Goal: Information Seeking & Learning: Find specific page/section

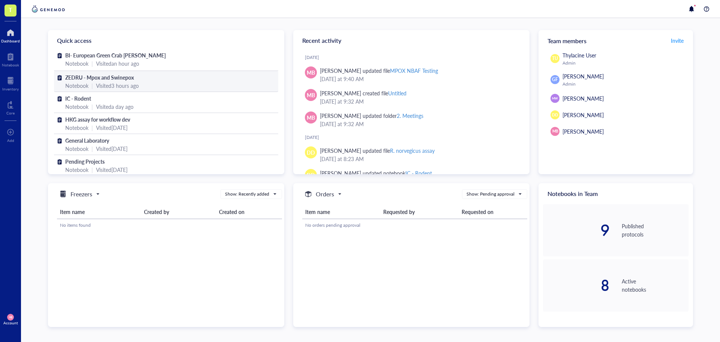
click at [105, 87] on div "Visited 3 hours ago" at bounding box center [117, 85] width 43 height 8
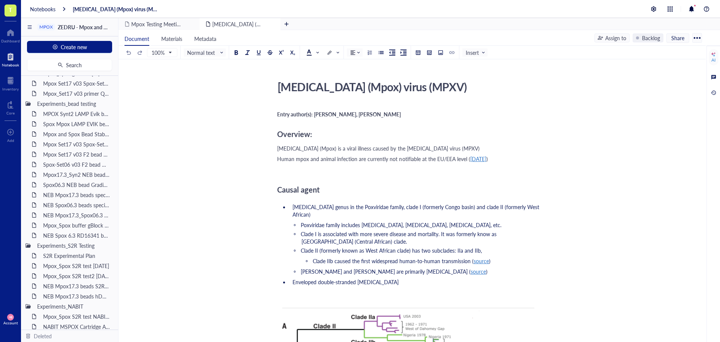
scroll to position [744, 0]
click at [60, 295] on div "NEB Mpox17.3 beads hDNA test_[DATE]" at bounding box center [73, 292] width 66 height 11
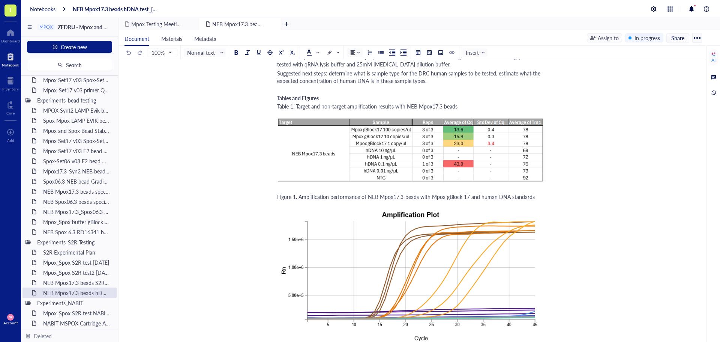
scroll to position [863, 0]
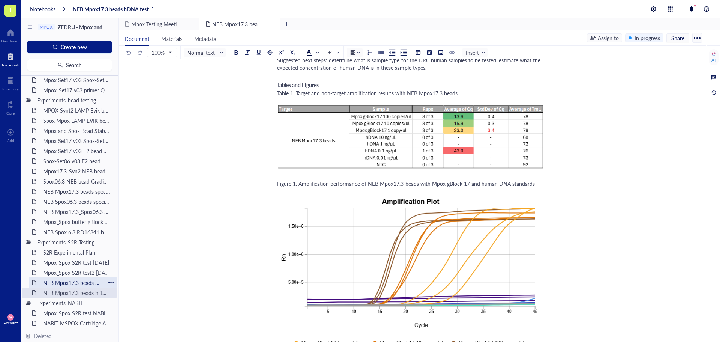
click at [78, 284] on div "NEB Mpox17.3 beads S2R buffer test1_22NOV24" at bounding box center [73, 282] width 66 height 11
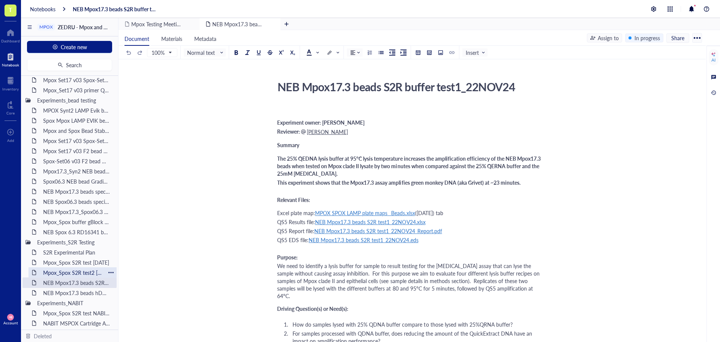
click at [77, 275] on div "Mpox_Spox S2R test2 [DATE]" at bounding box center [73, 272] width 66 height 11
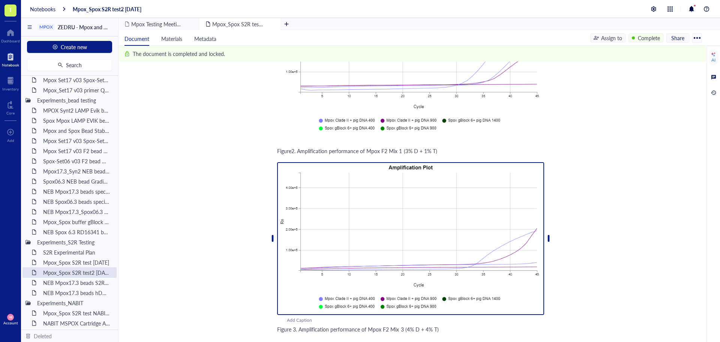
scroll to position [1050, 0]
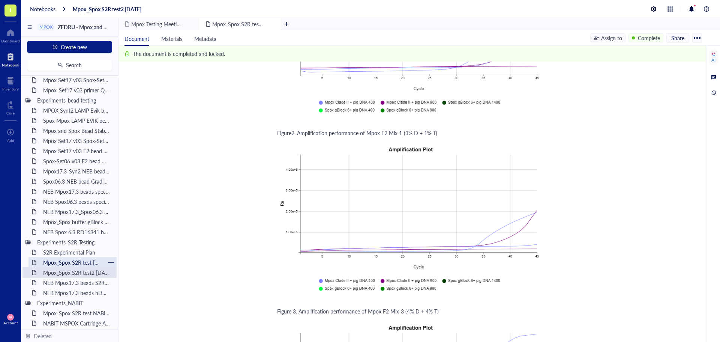
click at [75, 264] on div "Mpox_Spox S2R test [DATE]" at bounding box center [73, 262] width 66 height 11
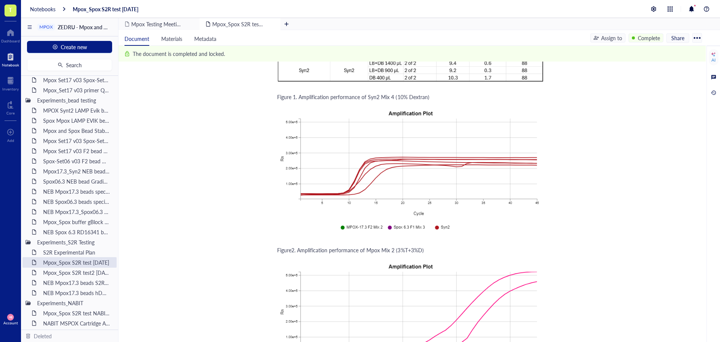
scroll to position [1201, 0]
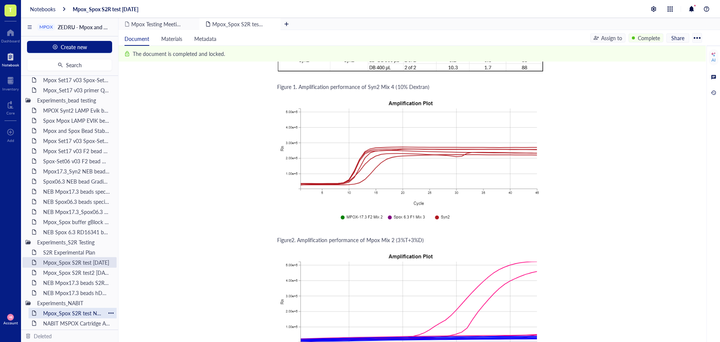
click at [47, 317] on div "Mpox_Spox S2R test NABIT [DATE]" at bounding box center [73, 313] width 66 height 11
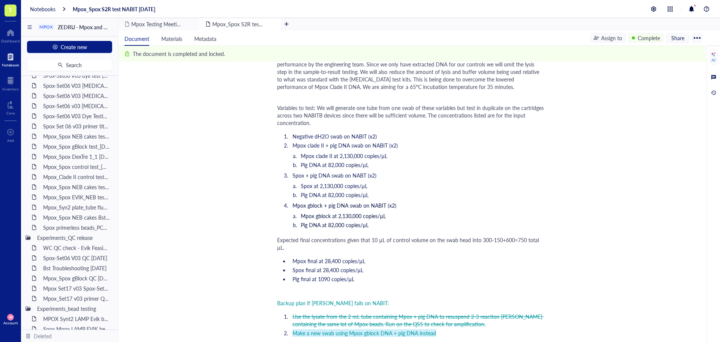
scroll to position [518, 0]
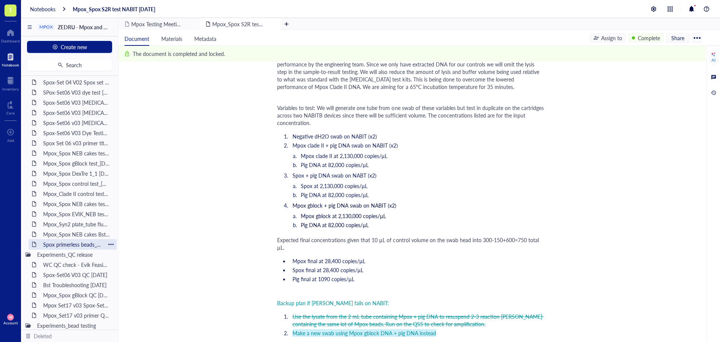
click at [82, 240] on div "Spox primerless beads_PCR tube_test_[DATE]" at bounding box center [73, 244] width 66 height 11
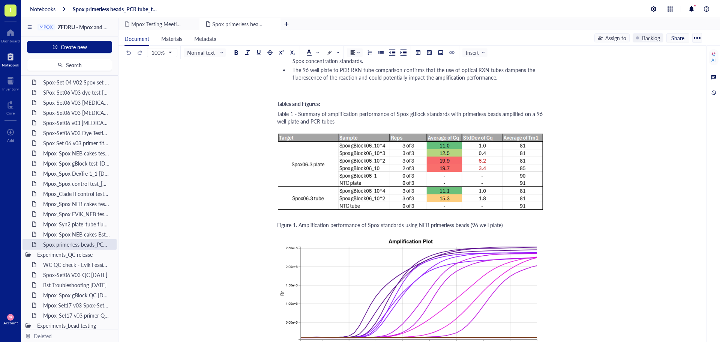
scroll to position [1351, 0]
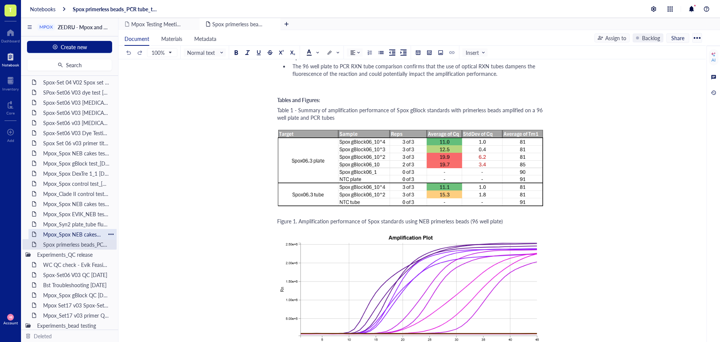
click at [77, 234] on div "Mpox_Spox NEB cakes Bst_gradient test [DATE]" at bounding box center [73, 234] width 66 height 11
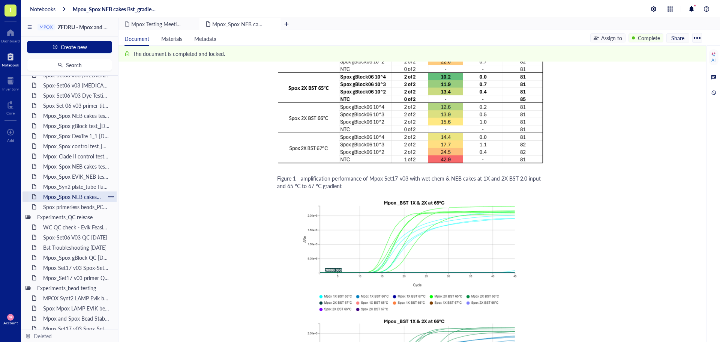
scroll to position [594, 0]
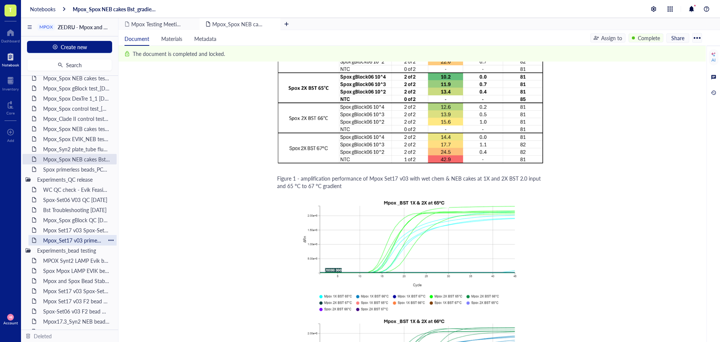
click at [63, 240] on div "Mpox_Set17 v03 primer QC_[DATE]" at bounding box center [73, 240] width 66 height 11
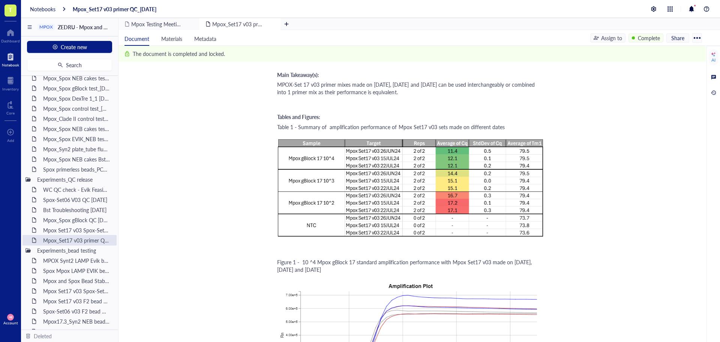
scroll to position [900, 0]
click at [53, 260] on div "MPOX Synt2 LAMP Evik bead F1 QC [DATE]" at bounding box center [73, 260] width 66 height 11
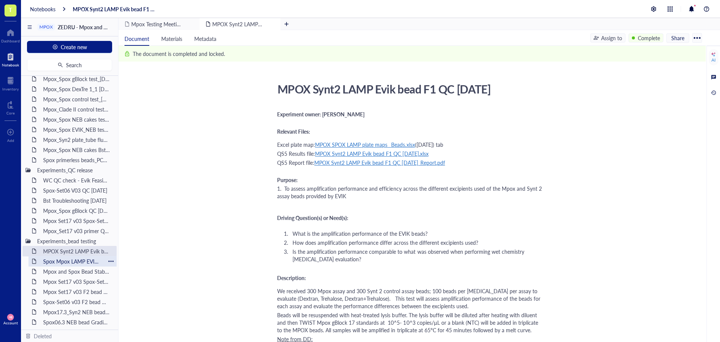
scroll to position [631, 0]
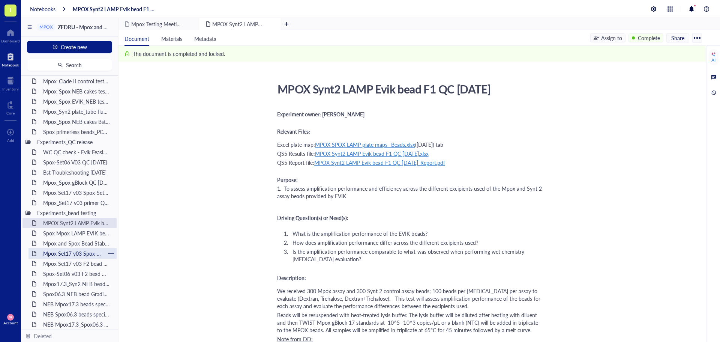
click at [60, 254] on div "Mpox Set17 v03 Spox-Set06 v03 F2 bead QC [DATE]" at bounding box center [73, 253] width 66 height 11
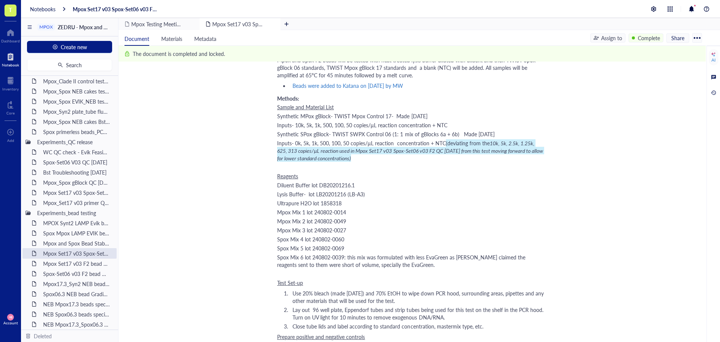
scroll to position [300, 0]
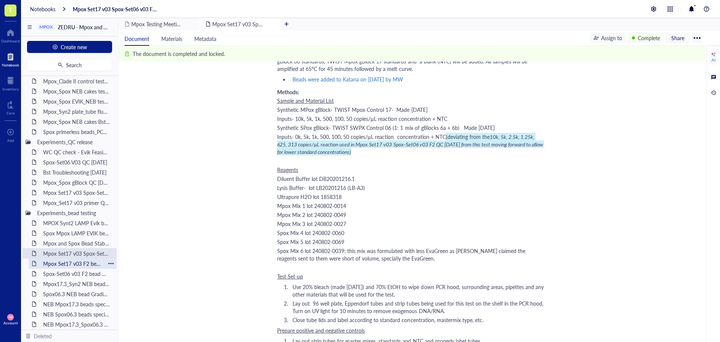
click at [90, 267] on div "Mpox Set17 v03 F2 bead QC2 [DATE]" at bounding box center [73, 263] width 66 height 11
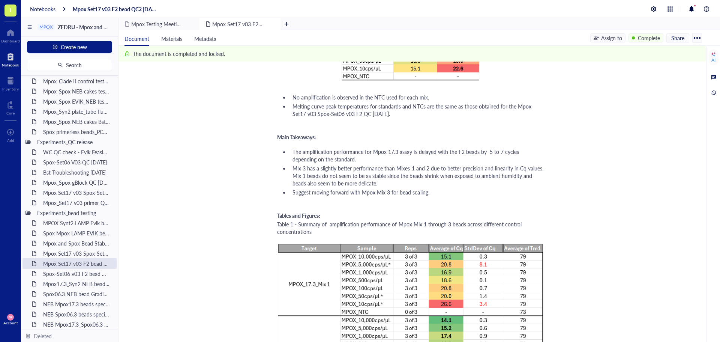
scroll to position [900, 0]
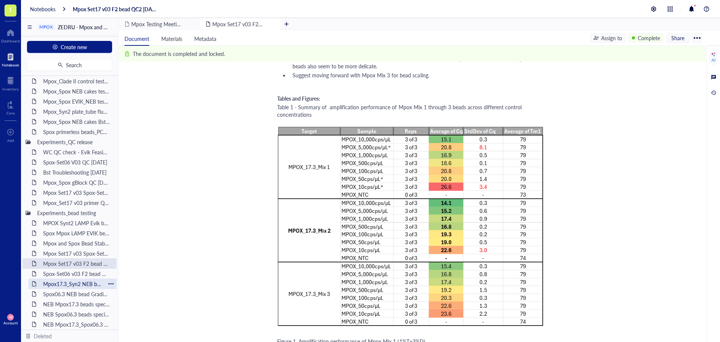
click at [57, 283] on div "Mpox17.3_Syn2 NEB bead Gradient test [DATE]" at bounding box center [73, 283] width 66 height 11
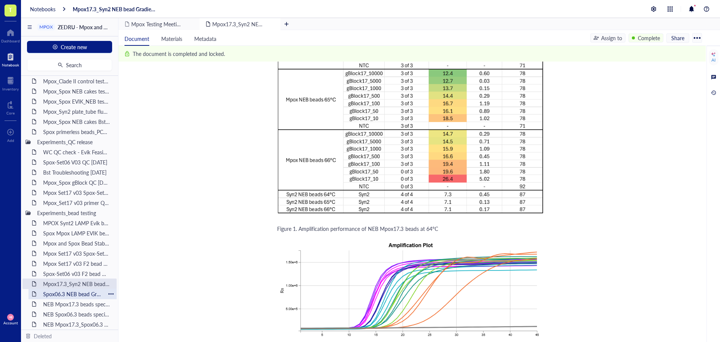
scroll to position [669, 0]
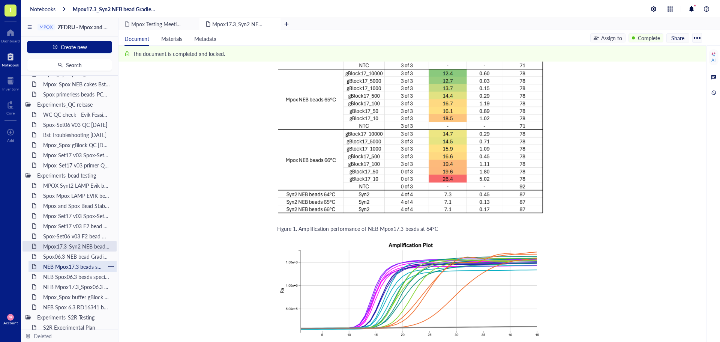
click at [73, 266] on div "NEB Mpox17.3 beads specificity test [DATE]" at bounding box center [73, 266] width 66 height 11
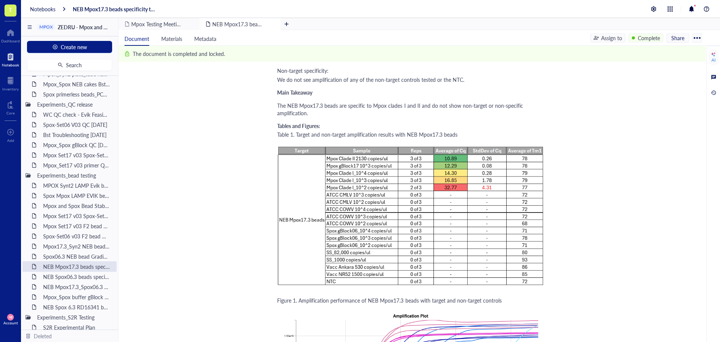
scroll to position [1238, 0]
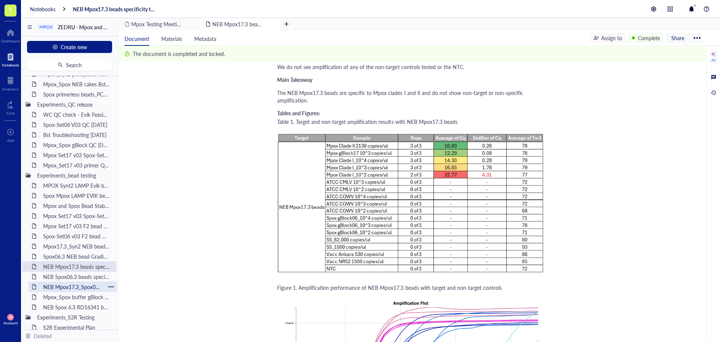
click at [54, 286] on div "NEB Mpox17.3_Spox06.3 beads LOD test [DATE]" at bounding box center [73, 286] width 66 height 11
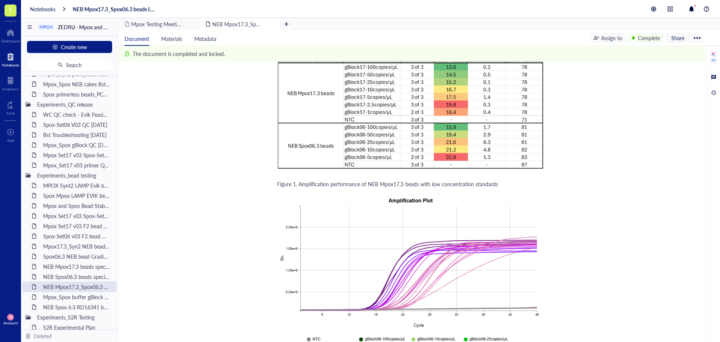
scroll to position [1126, 0]
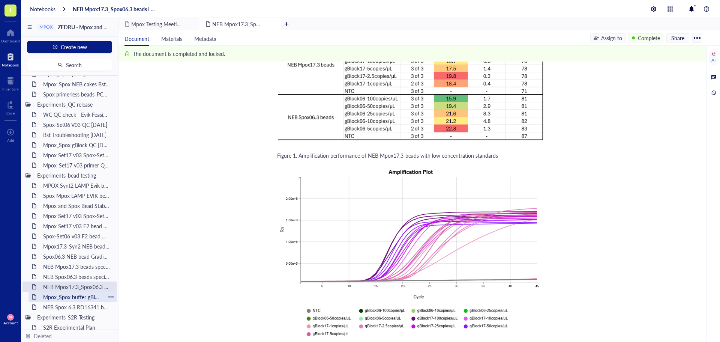
click at [70, 296] on div "Mpox_Spox buffer gBlock test_[DATE]" at bounding box center [73, 297] width 66 height 11
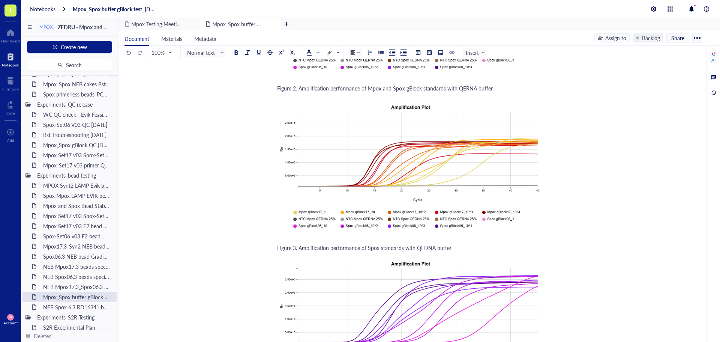
scroll to position [1538, 0]
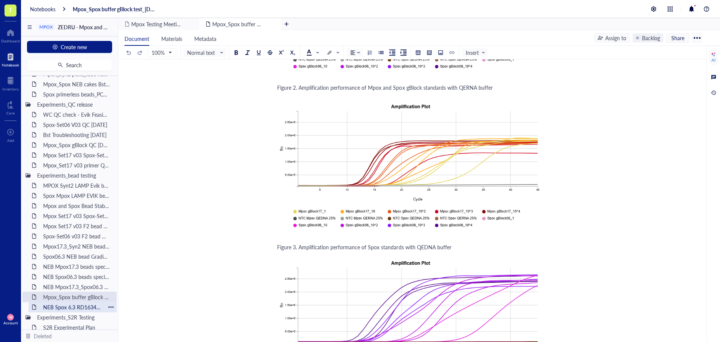
click at [55, 307] on div "NEB Spox 6.3 RD16341 bead lot QC_[DATE]" at bounding box center [73, 307] width 66 height 11
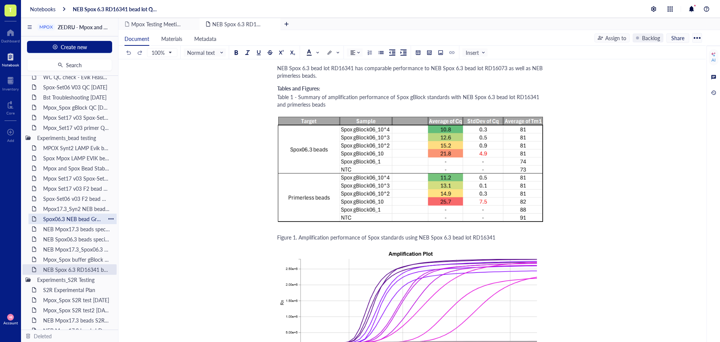
scroll to position [744, 0]
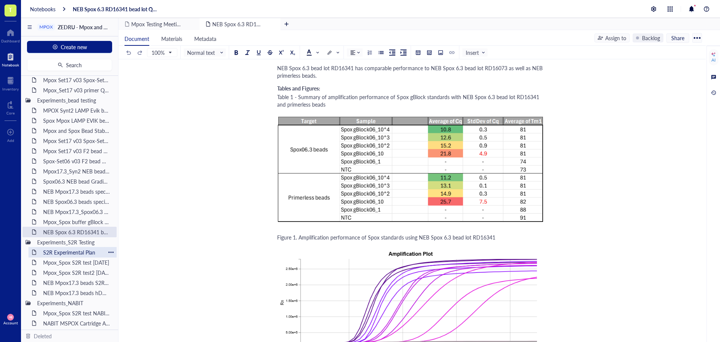
click at [62, 252] on div "S2R Experimental Plan" at bounding box center [73, 252] width 66 height 11
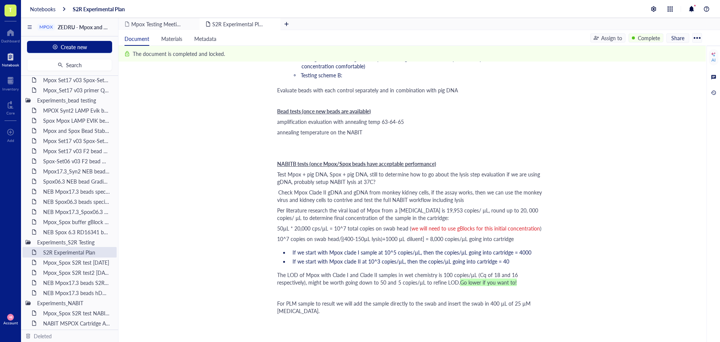
scroll to position [863, 0]
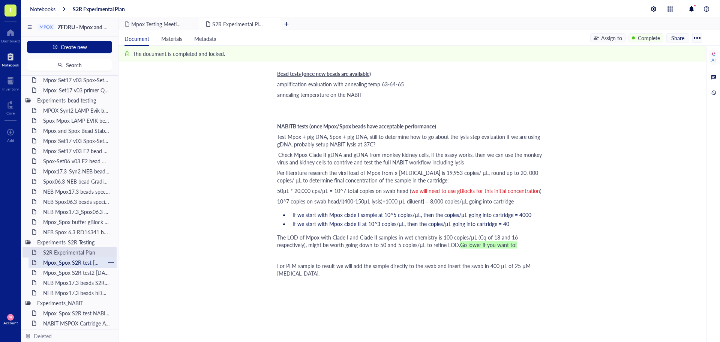
click at [76, 264] on div "Mpox_Spox S2R test [DATE]" at bounding box center [73, 262] width 66 height 11
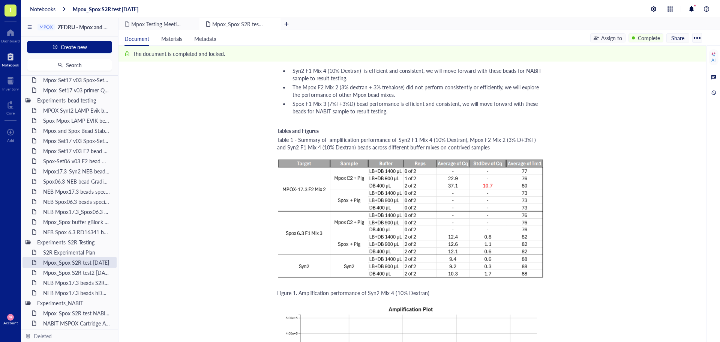
scroll to position [938, 0]
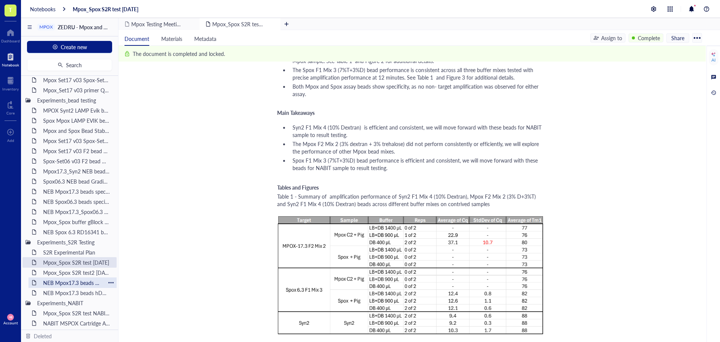
click at [81, 283] on div "NEB Mpox17.3 beads S2R buffer test1_22NOV24" at bounding box center [73, 282] width 66 height 11
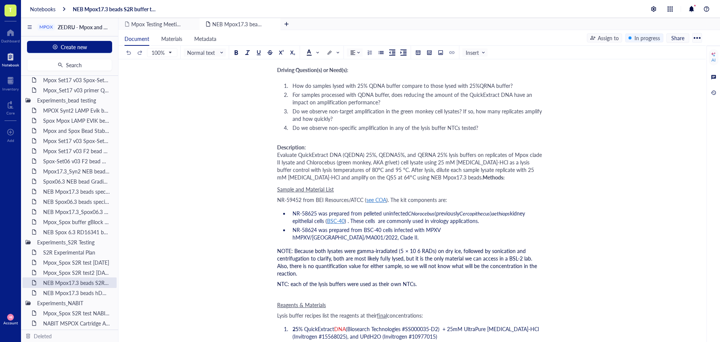
scroll to position [201, 0]
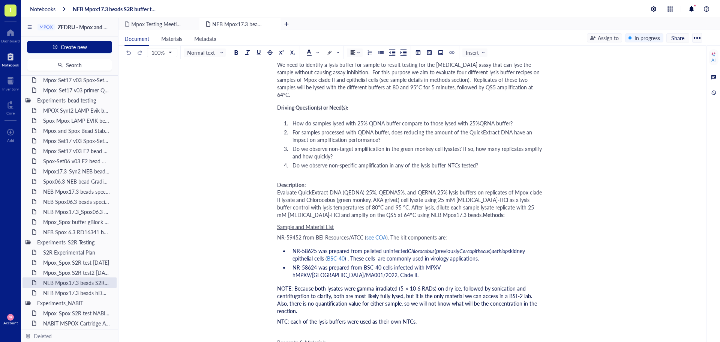
click at [334, 262] on span "BSC-40" at bounding box center [336, 258] width 18 height 8
click at [389, 283] on div "[URL][DOMAIN_NAME]" at bounding box center [362, 280] width 56 height 10
